Goal: Information Seeking & Learning: Check status

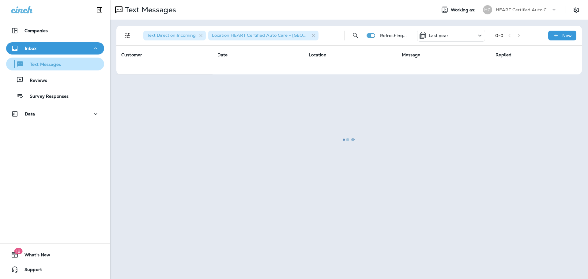
click at [47, 64] on p "Text Messages" at bounding box center [42, 65] width 37 height 6
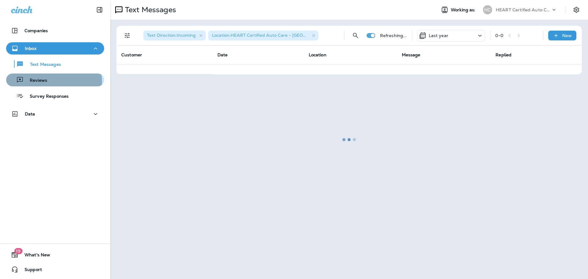
click at [50, 82] on div "Reviews" at bounding box center [55, 79] width 93 height 9
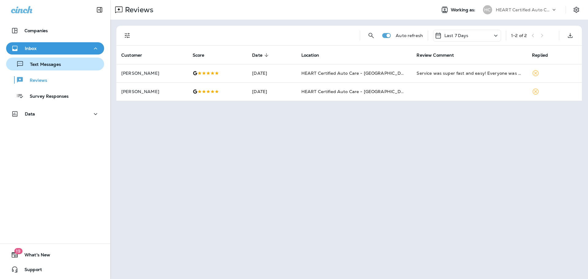
click at [52, 59] on button "Text Messages" at bounding box center [55, 64] width 98 height 13
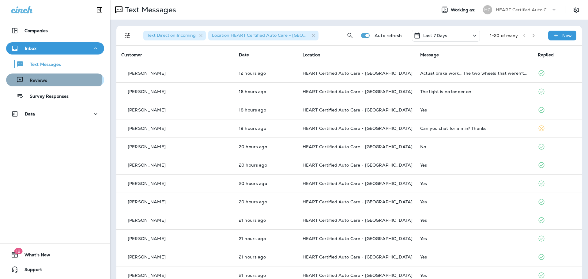
click at [50, 78] on div "Reviews" at bounding box center [55, 79] width 93 height 9
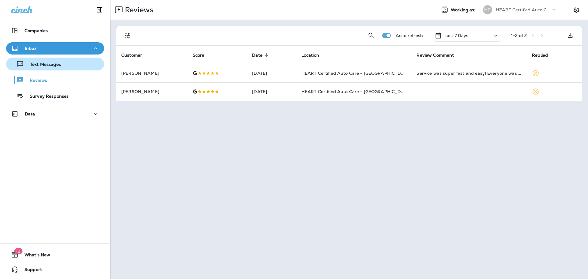
click at [50, 61] on div "Text Messages" at bounding box center [35, 63] width 52 height 9
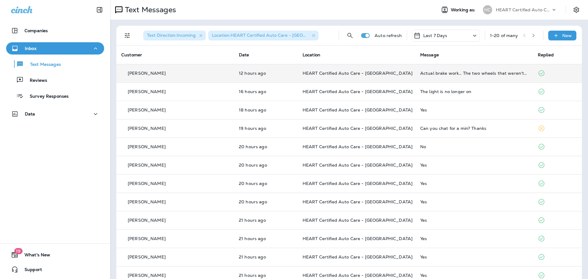
click at [444, 71] on div "Actual brake work… The two wheels that weren't done when the car was serviced a…" at bounding box center [475, 73] width 108 height 5
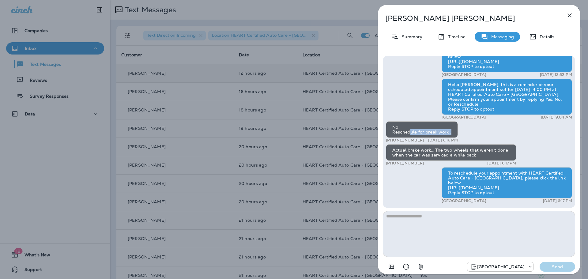
drag, startPoint x: 430, startPoint y: 138, endPoint x: 455, endPoint y: 138, distance: 24.8
click at [455, 138] on div "No Reschedule for break work ." at bounding box center [422, 129] width 72 height 17
drag, startPoint x: 448, startPoint y: 138, endPoint x: 413, endPoint y: 137, distance: 35.0
click at [413, 137] on div "No Reschedule for break work ." at bounding box center [422, 129] width 72 height 17
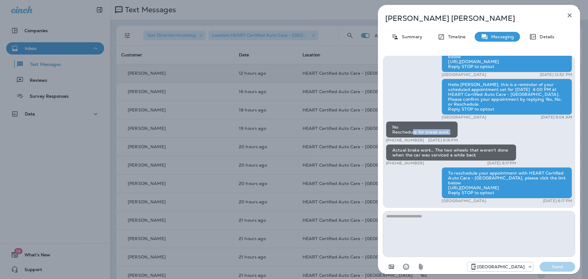
click at [413, 137] on div "No Reschedule for break work ." at bounding box center [422, 129] width 72 height 17
click at [571, 13] on icon "button" at bounding box center [569, 15] width 7 height 7
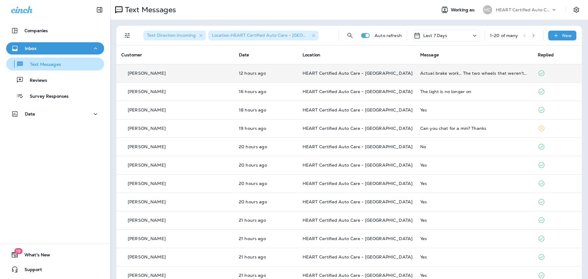
click at [44, 62] on p "Text Messages" at bounding box center [42, 65] width 37 height 6
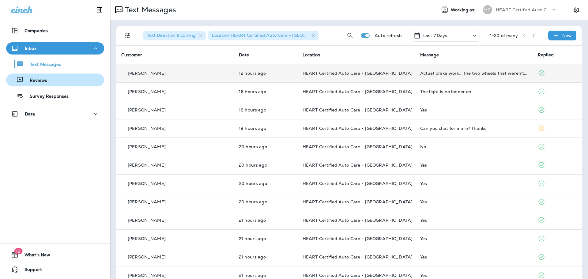
click at [44, 76] on div "Reviews" at bounding box center [28, 79] width 39 height 9
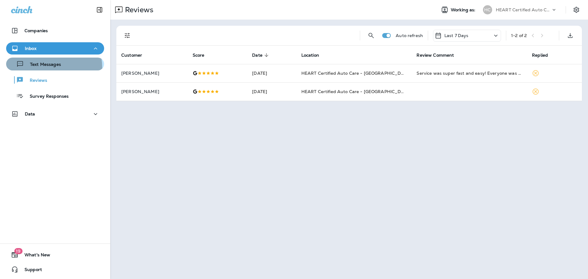
click at [42, 68] on div "Text Messages" at bounding box center [35, 63] width 52 height 9
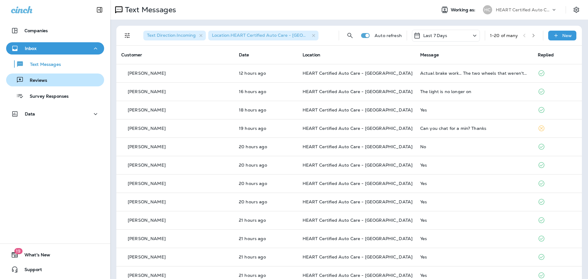
click at [44, 75] on button "Reviews" at bounding box center [55, 80] width 98 height 13
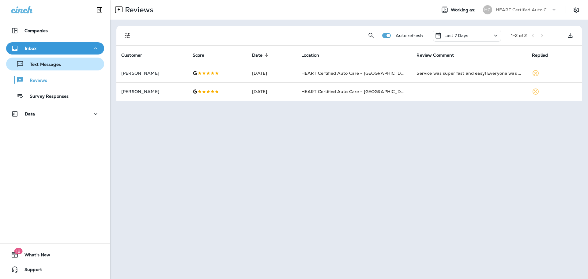
click at [59, 65] on p "Text Messages" at bounding box center [42, 65] width 37 height 6
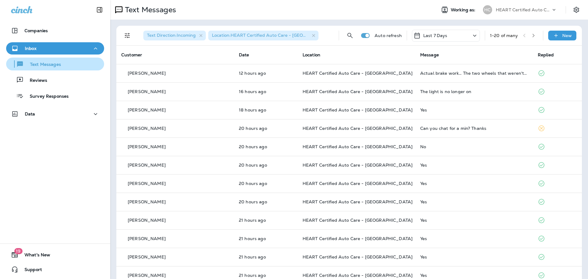
click at [46, 63] on p "Text Messages" at bounding box center [42, 65] width 37 height 6
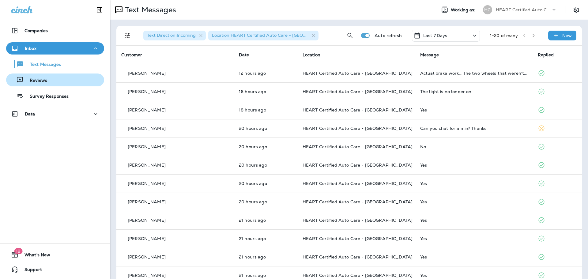
click at [47, 79] on div "Reviews" at bounding box center [55, 79] width 93 height 9
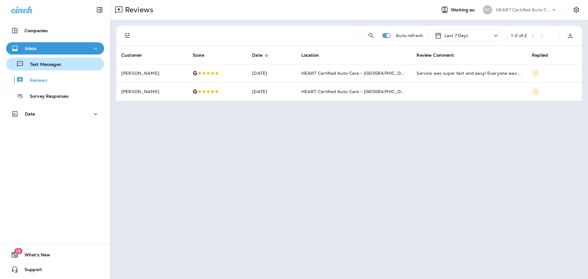
click at [47, 65] on p "Text Messages" at bounding box center [42, 65] width 37 height 6
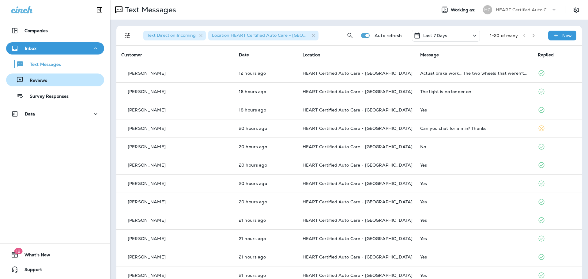
click at [47, 80] on div "Reviews" at bounding box center [55, 79] width 93 height 9
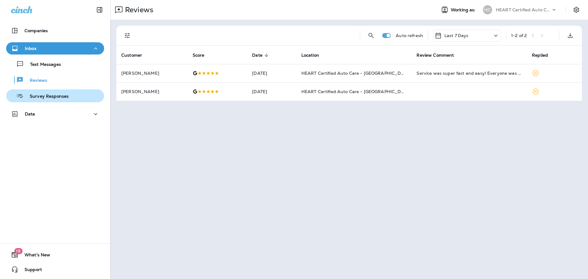
click at [64, 100] on div "Survey Responses" at bounding box center [39, 95] width 60 height 9
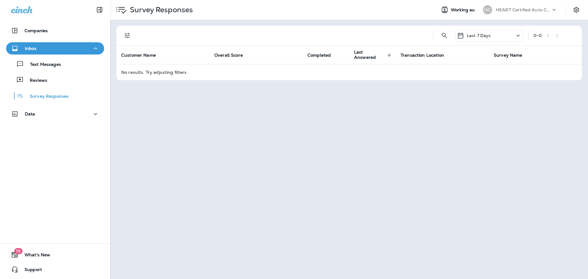
click at [58, 88] on div "Text Messages Reviews Survey Responses" at bounding box center [55, 79] width 98 height 48
click at [59, 85] on button "Reviews" at bounding box center [55, 80] width 98 height 13
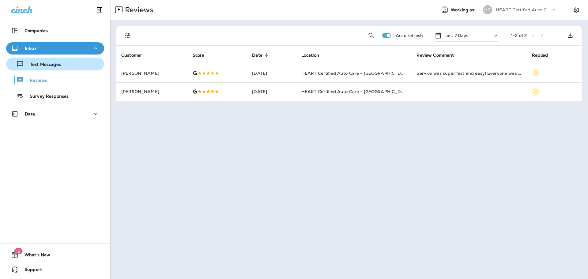
click at [60, 61] on div "Text Messages" at bounding box center [35, 63] width 52 height 9
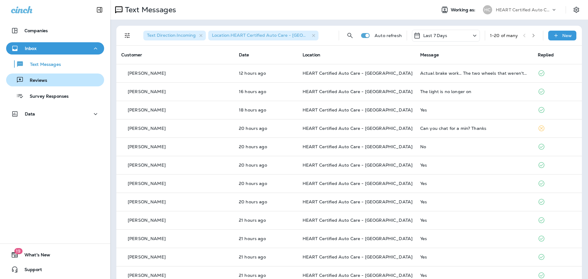
click at [33, 75] on button "Reviews" at bounding box center [55, 80] width 98 height 13
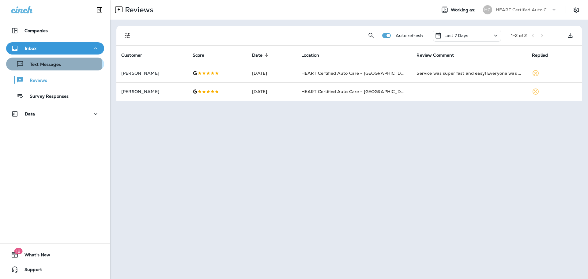
click at [43, 66] on p "Text Messages" at bounding box center [42, 65] width 37 height 6
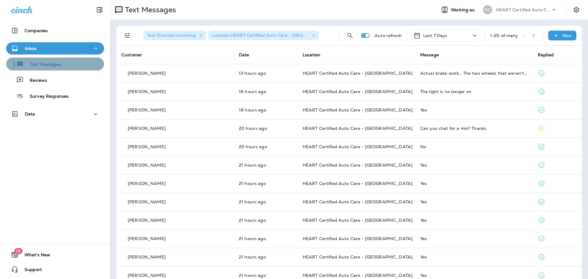
click at [63, 68] on div "Text Messages" at bounding box center [55, 63] width 93 height 9
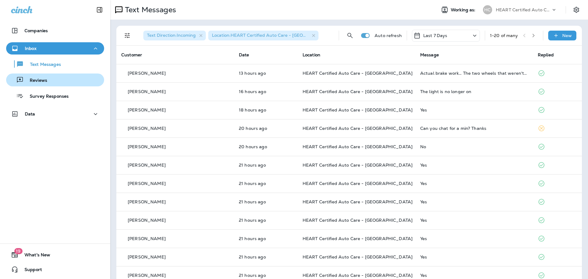
click at [56, 80] on div "Reviews" at bounding box center [55, 79] width 93 height 9
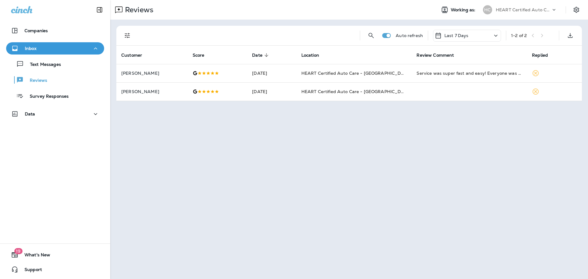
click at [59, 70] on div "Text Messages Reviews Survey Responses" at bounding box center [55, 79] width 98 height 48
click at [57, 68] on div "Text Messages" at bounding box center [35, 63] width 52 height 9
